Goal: Communication & Community: Ask a question

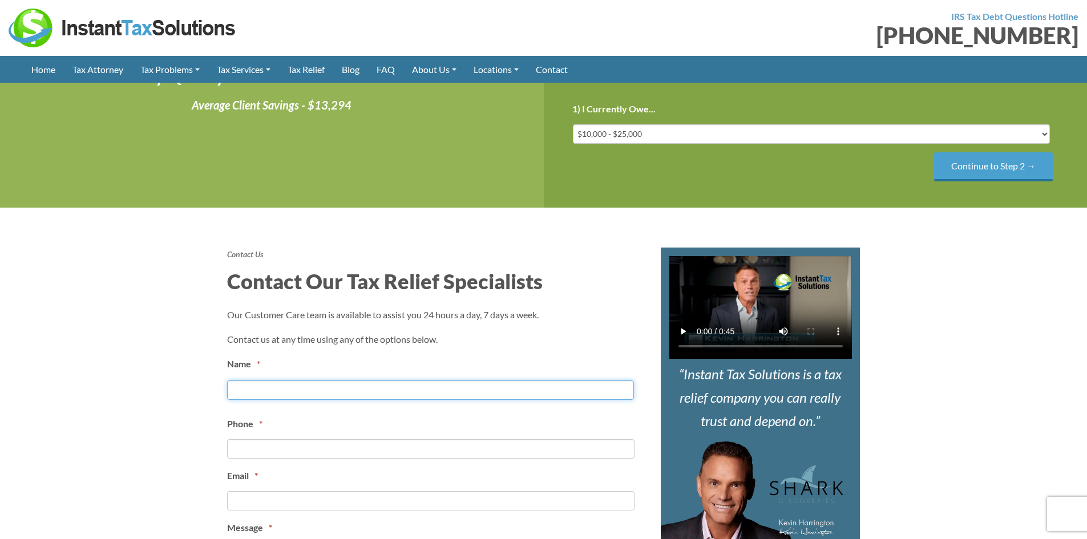
click at [323, 398] on input "First" at bounding box center [430, 389] width 407 height 19
type input "[PERSON_NAME]"
type input "3853372185"
type input "[EMAIL_ADDRESS][PERSON_NAME][DOMAIN_NAME]"
type input "[PHONE_NUMBER]"
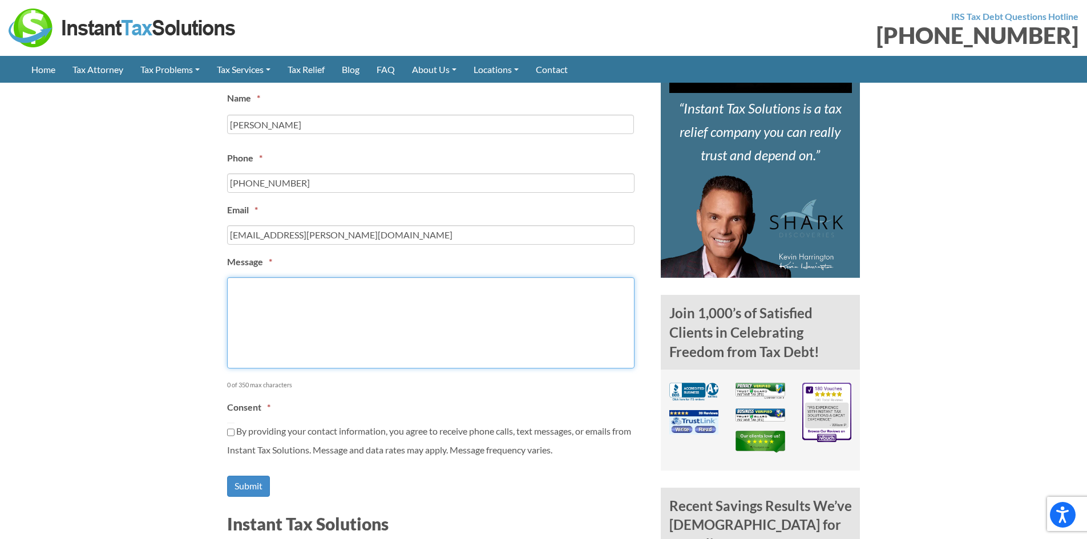
click at [301, 327] on textarea "Message *" at bounding box center [430, 322] width 407 height 91
paste textarea "Hello, I have several buyers that are interested in purchasing legal businesses…"
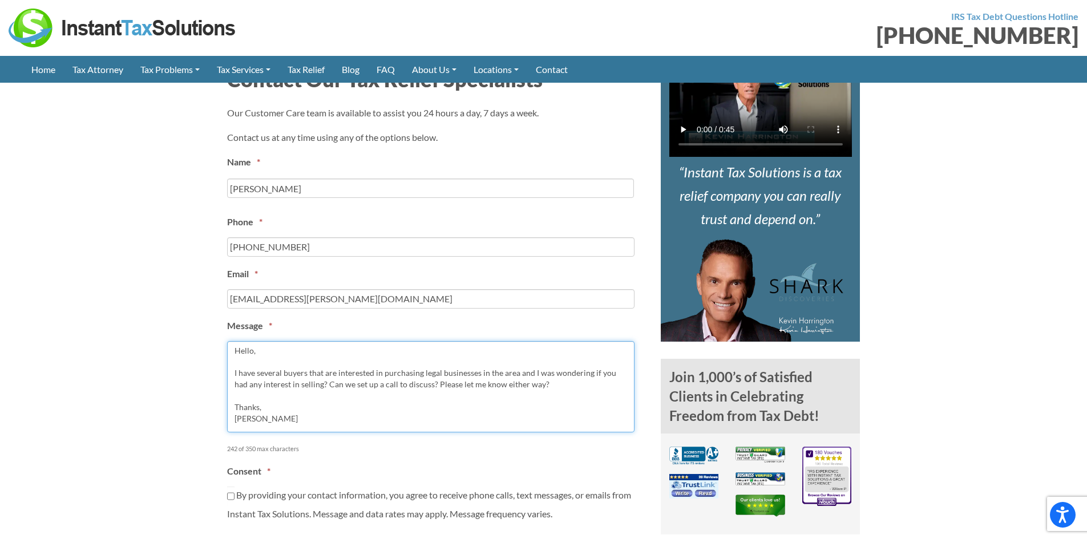
scroll to position [399, 0]
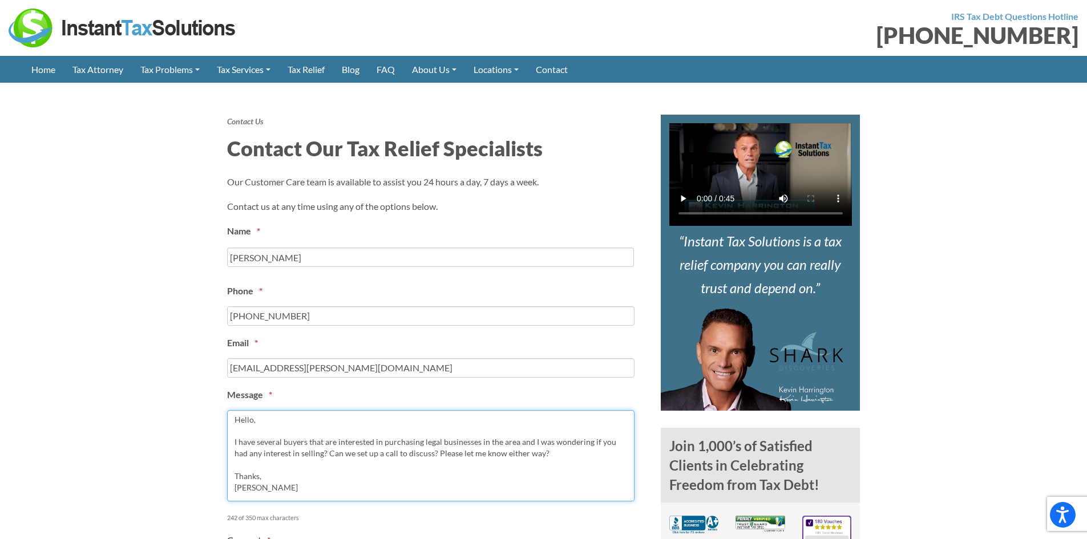
click at [441, 441] on textarea "Hello, I have several buyers that are interested in purchasing legal businesses…" at bounding box center [430, 455] width 407 height 91
type textarea "Hello, I have several buyers that are interested in purchasing accountant busin…"
